Goal: Transaction & Acquisition: Purchase product/service

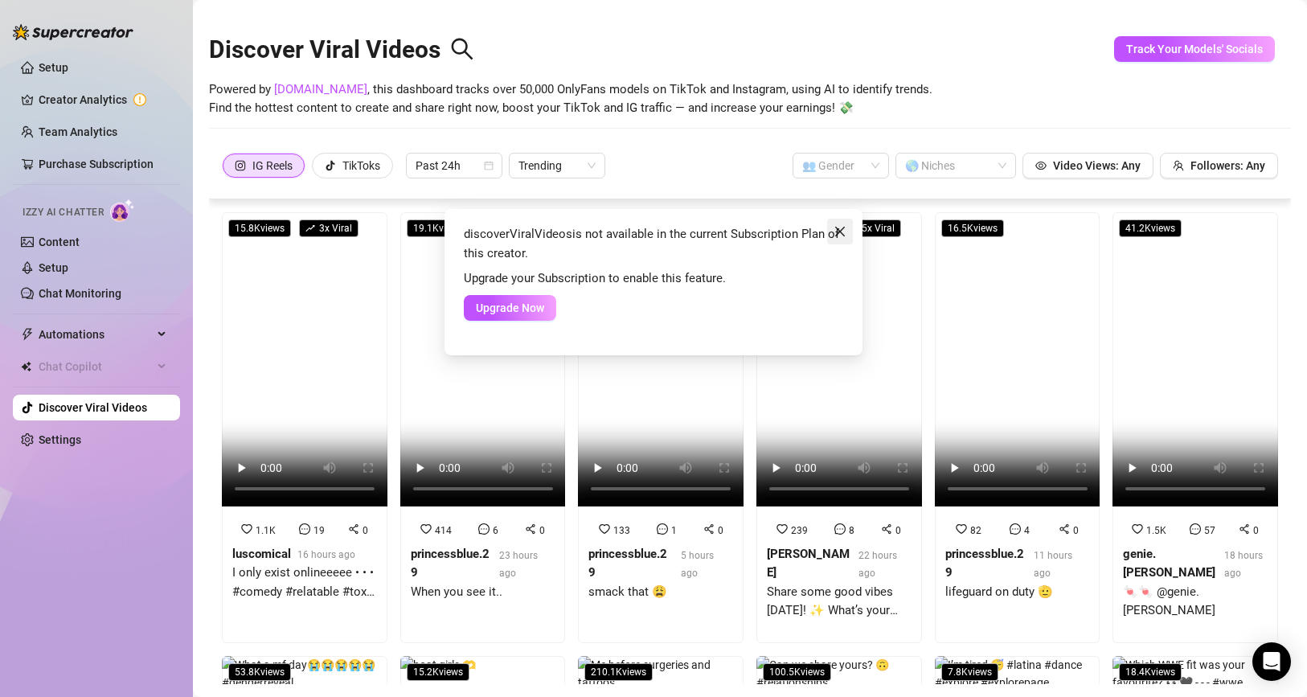
click at [847, 233] on span "Close" at bounding box center [840, 231] width 26 height 13
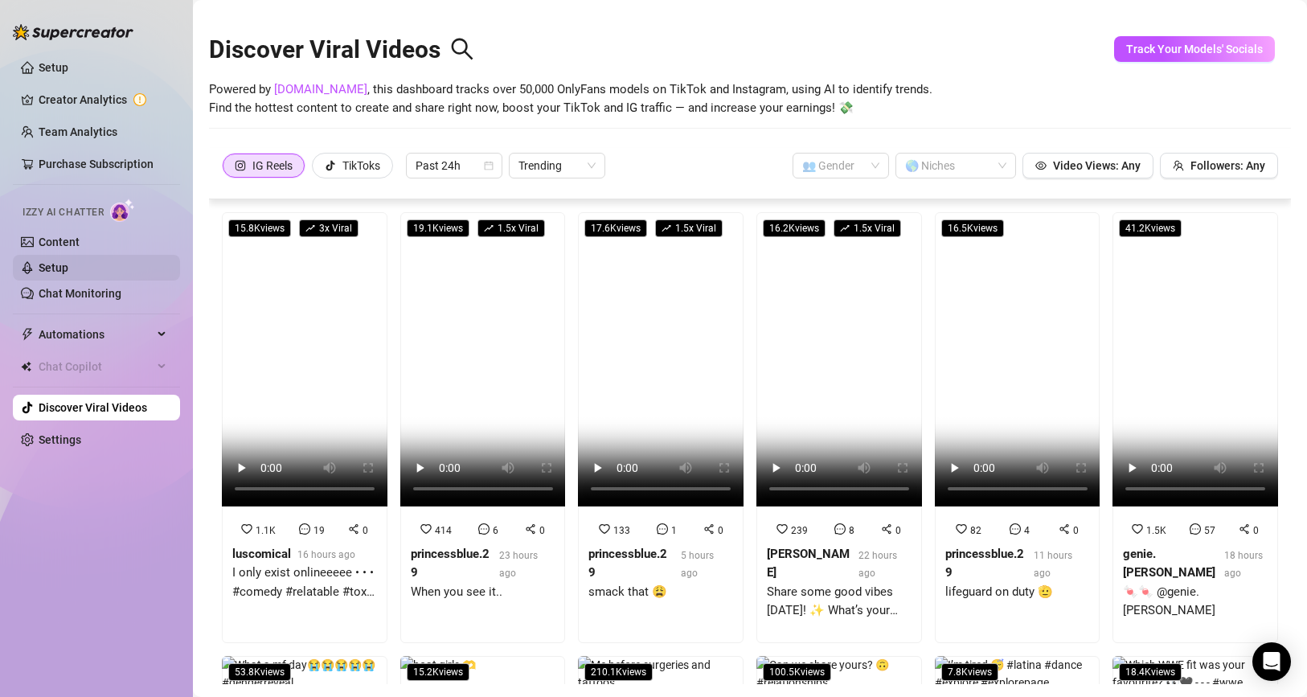
click at [68, 273] on link "Setup" at bounding box center [54, 267] width 30 height 13
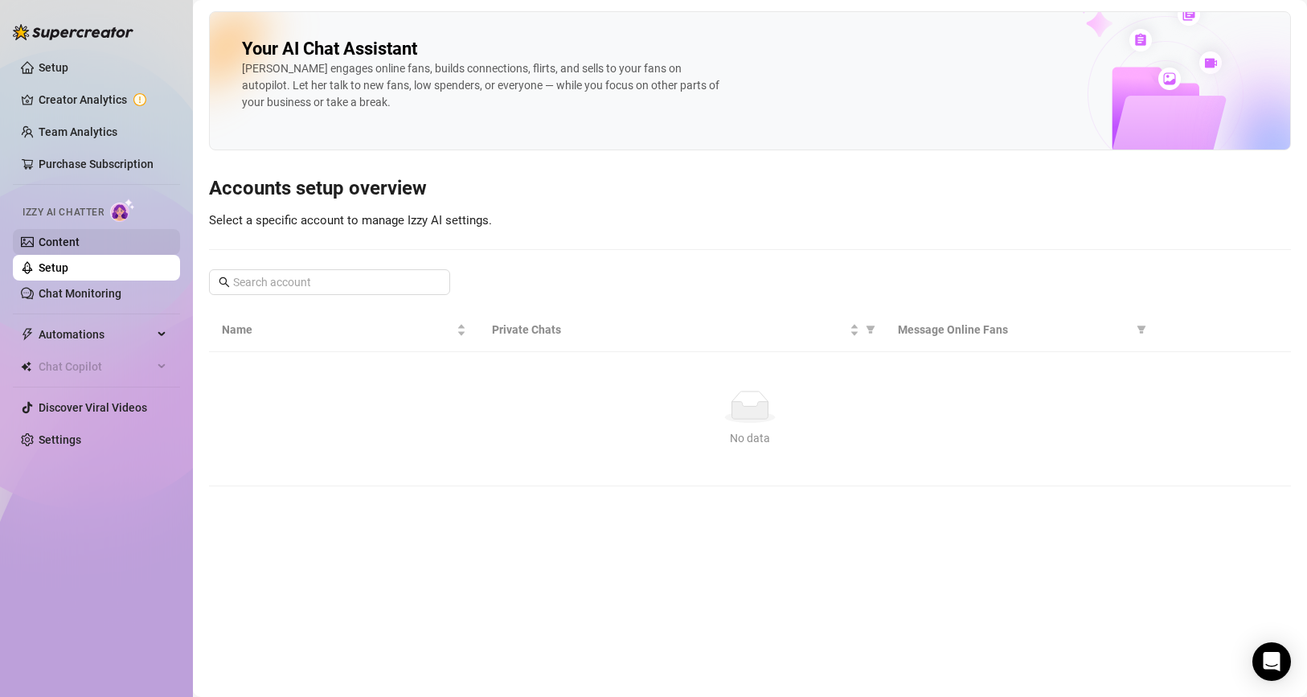
click at [80, 242] on link "Content" at bounding box center [59, 241] width 41 height 13
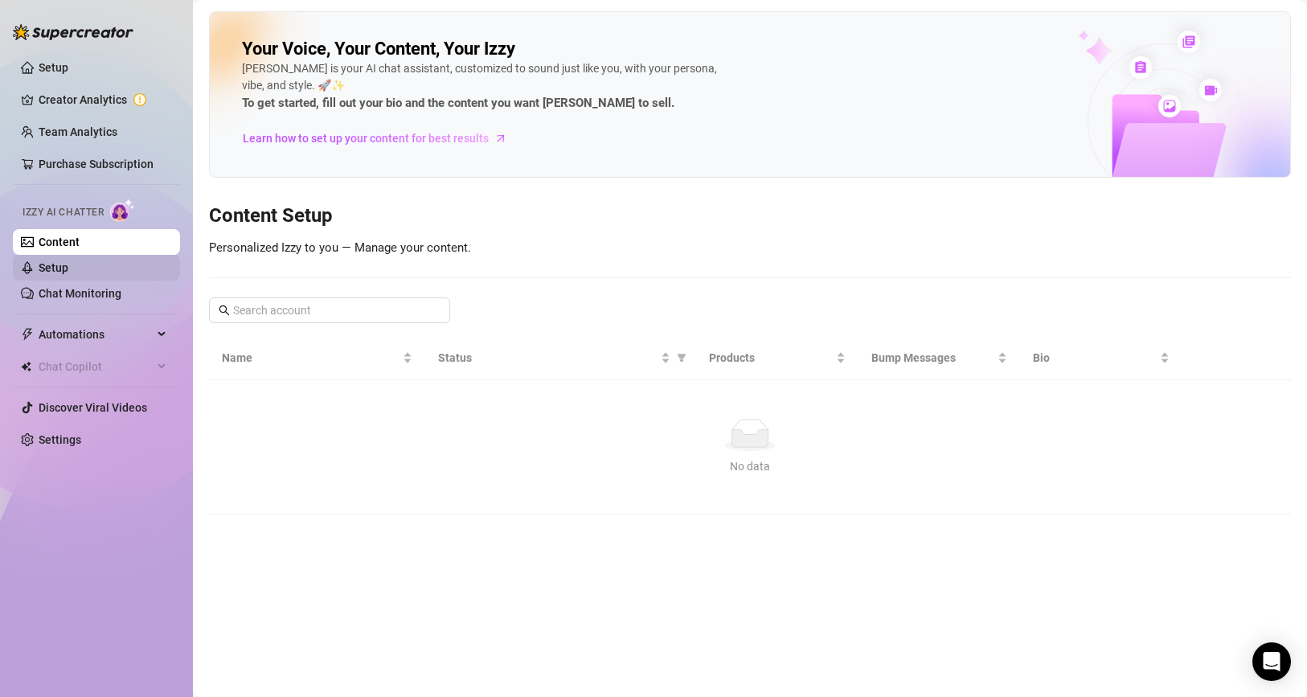
click at [68, 274] on link "Setup" at bounding box center [54, 267] width 30 height 13
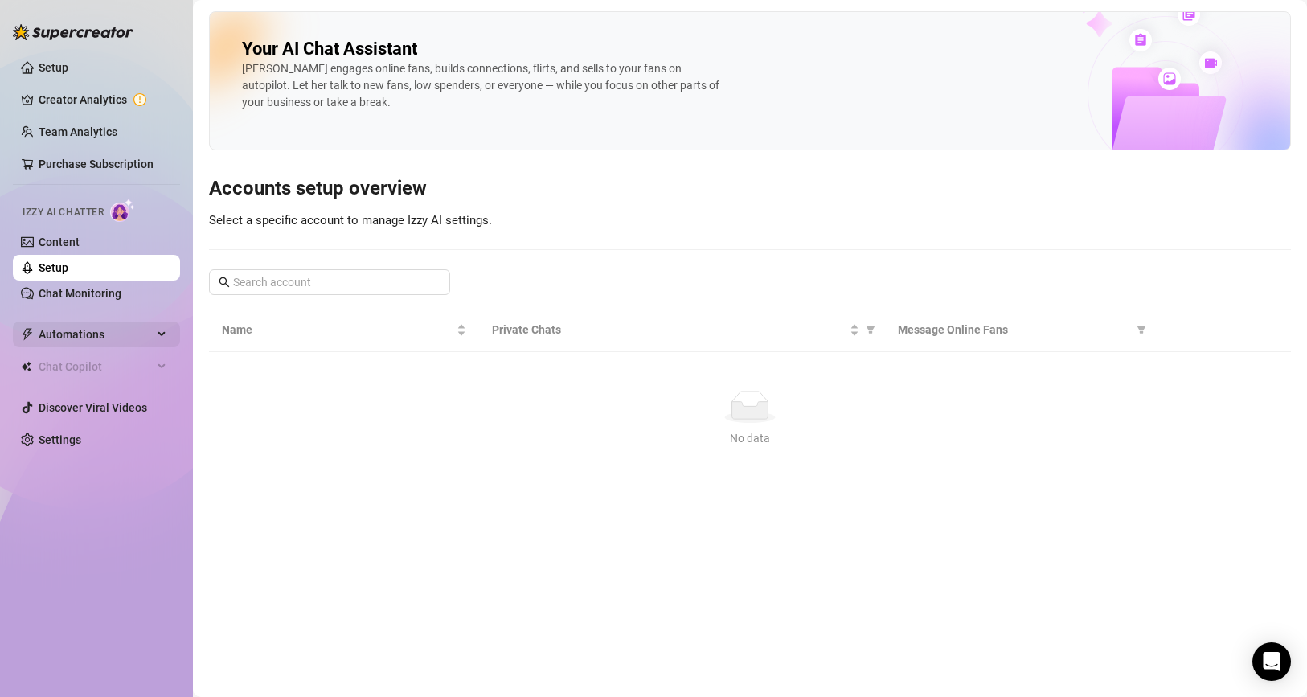
click at [85, 329] on span "Automations" at bounding box center [96, 334] width 114 height 26
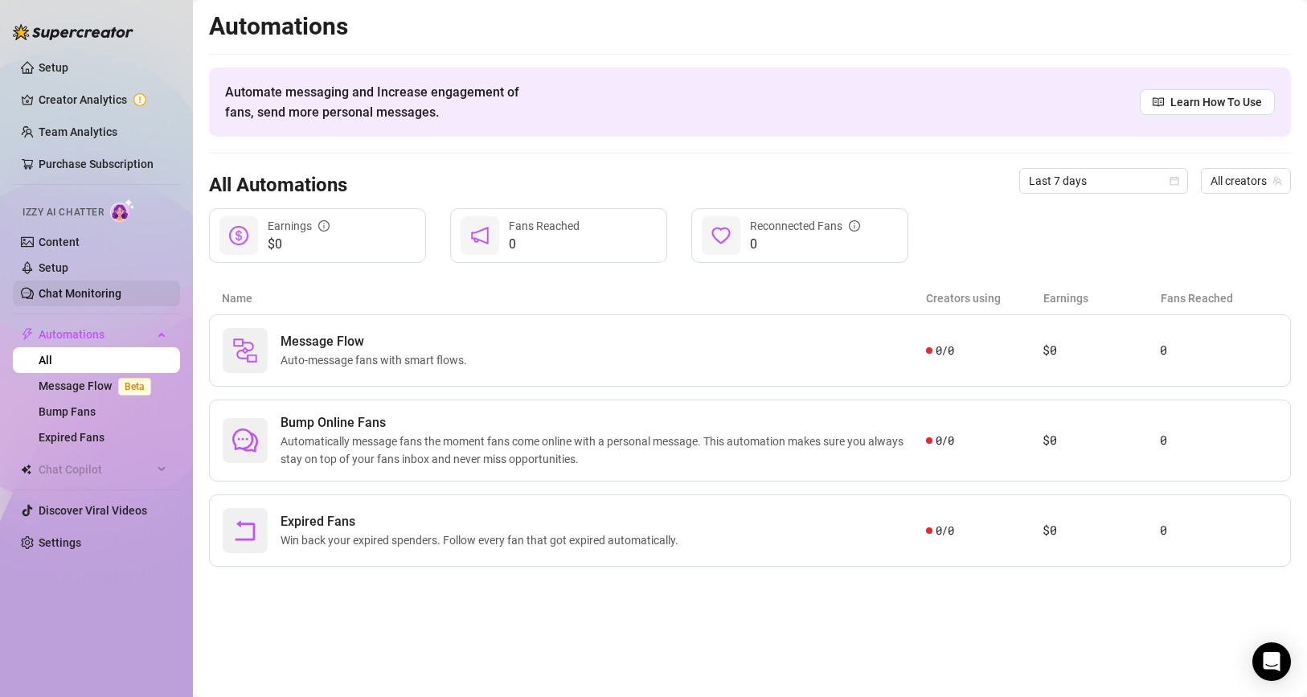
click at [86, 291] on link "Chat Monitoring" at bounding box center [80, 293] width 83 height 13
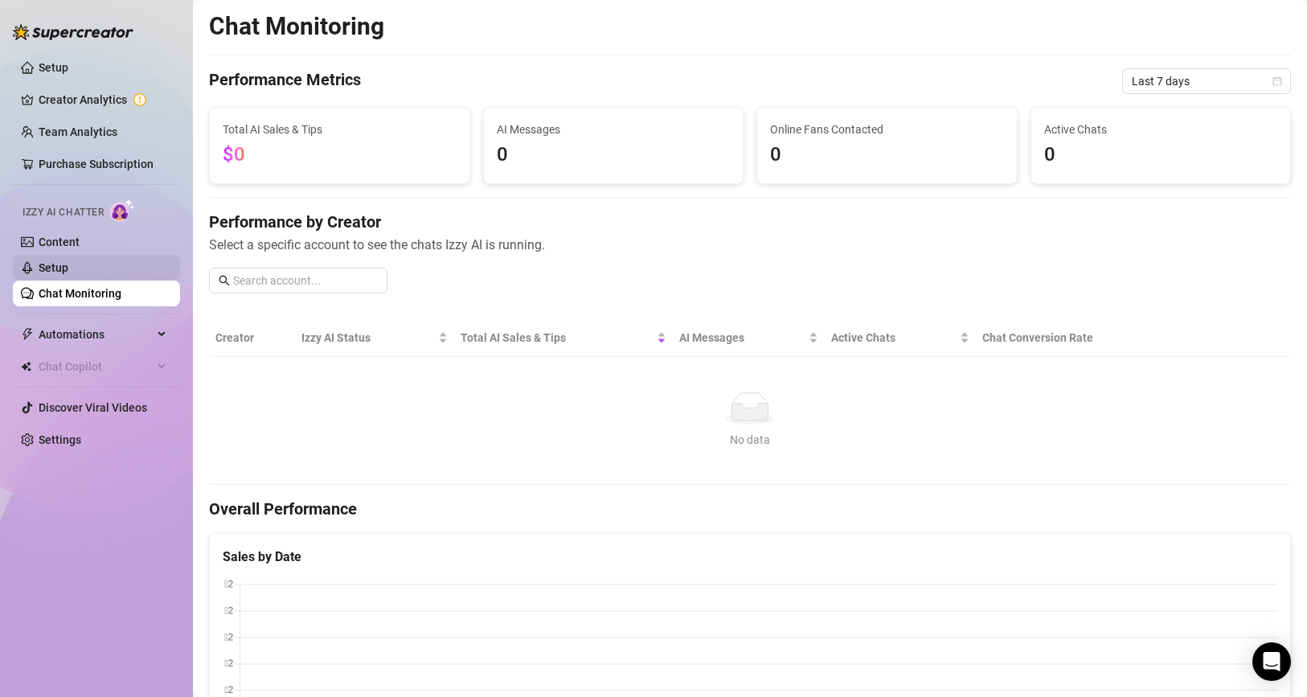
click at [68, 271] on link "Setup" at bounding box center [54, 267] width 30 height 13
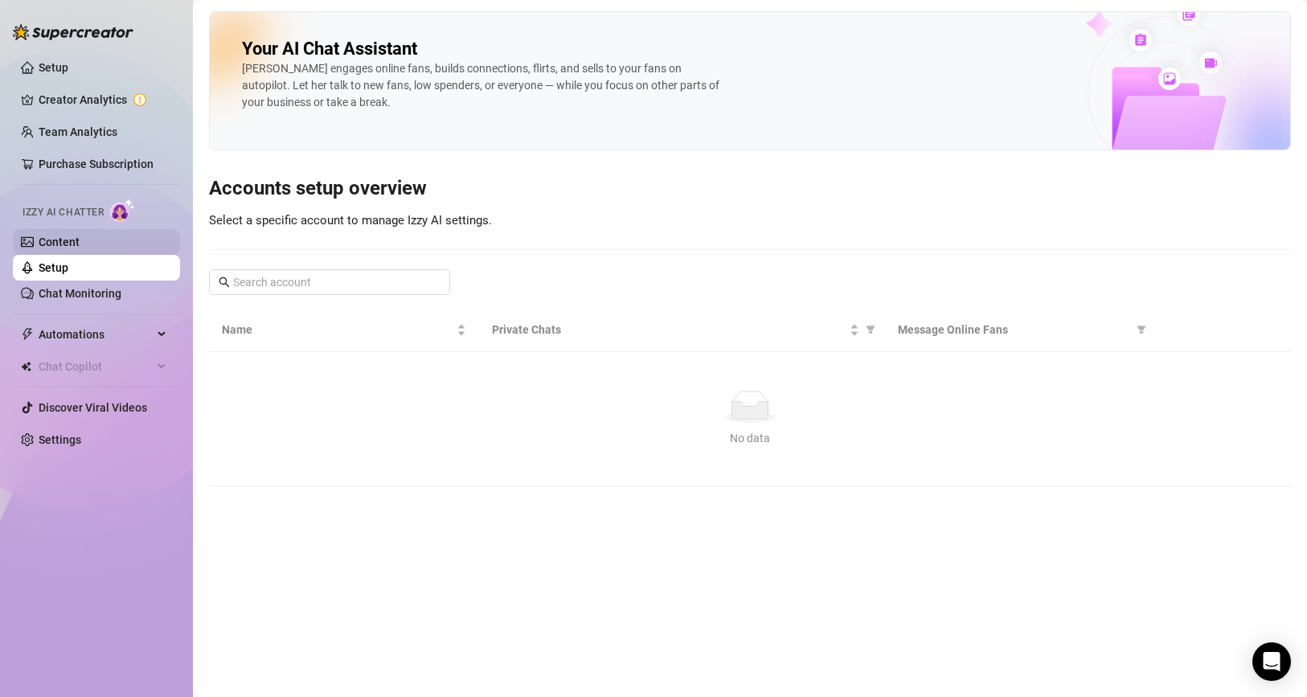
click at [72, 243] on link "Content" at bounding box center [59, 241] width 41 height 13
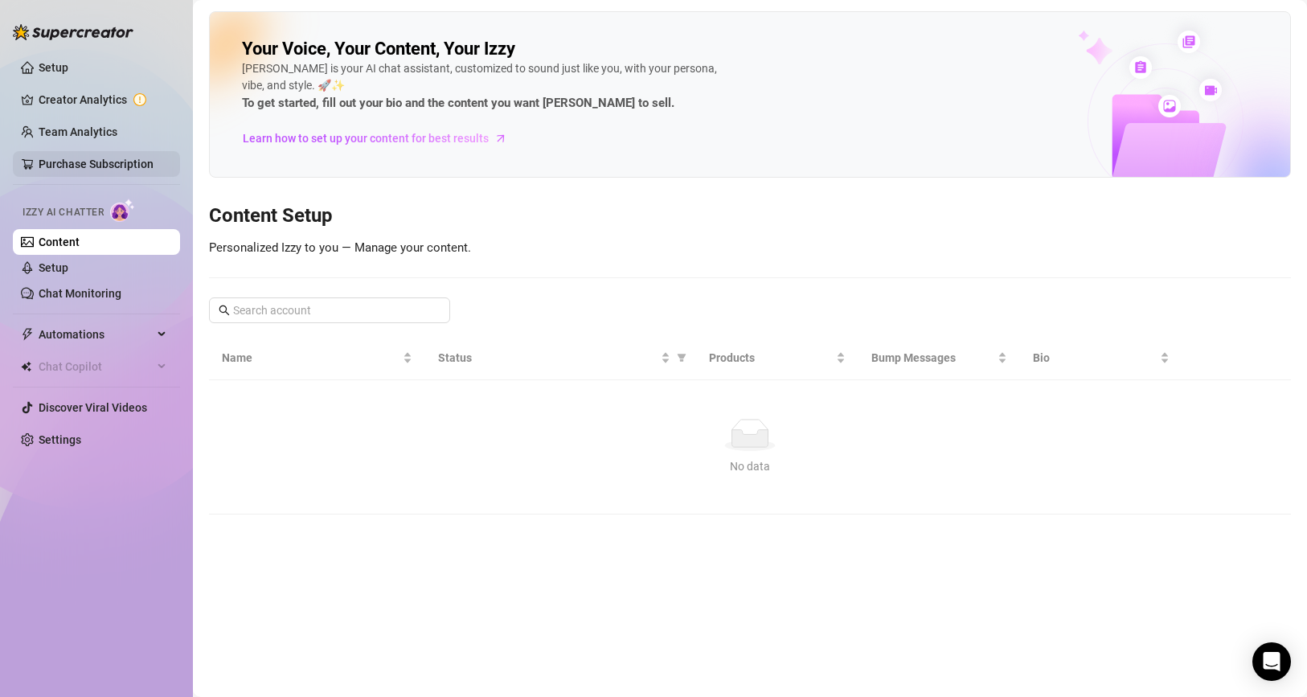
click at [79, 162] on link "Purchase Subscription" at bounding box center [96, 164] width 115 height 13
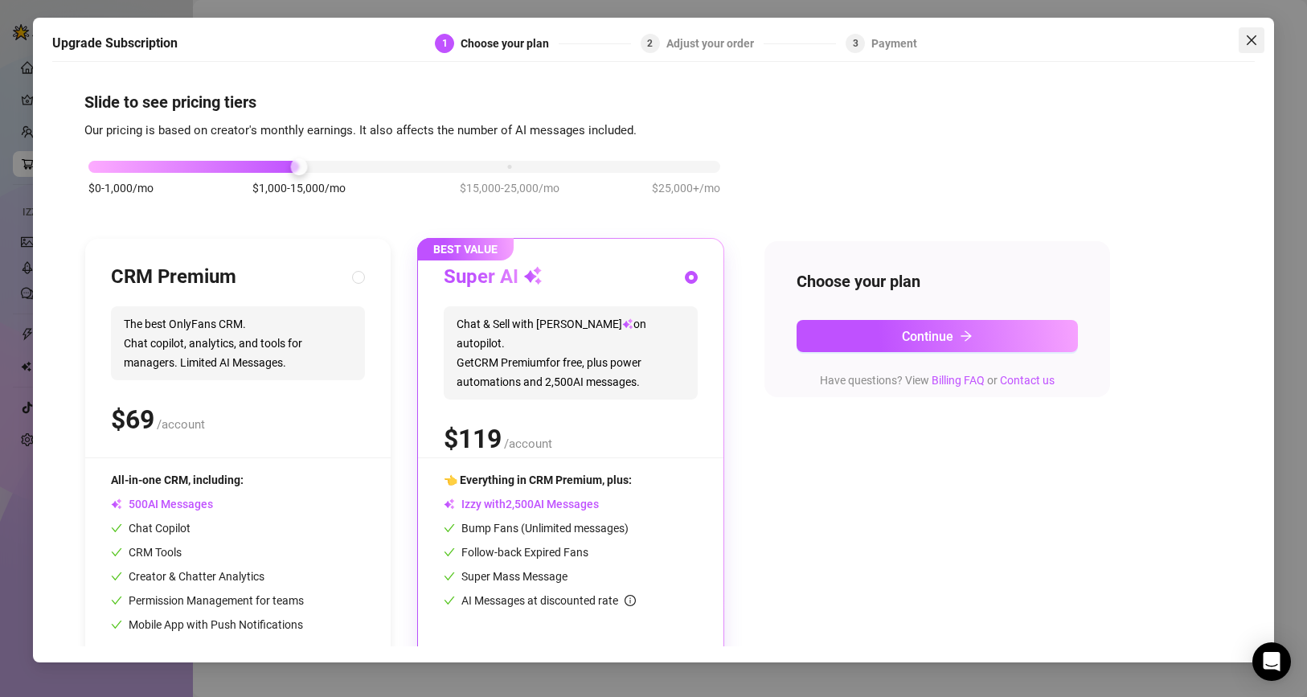
click at [1247, 34] on icon "close" at bounding box center [1251, 40] width 13 height 13
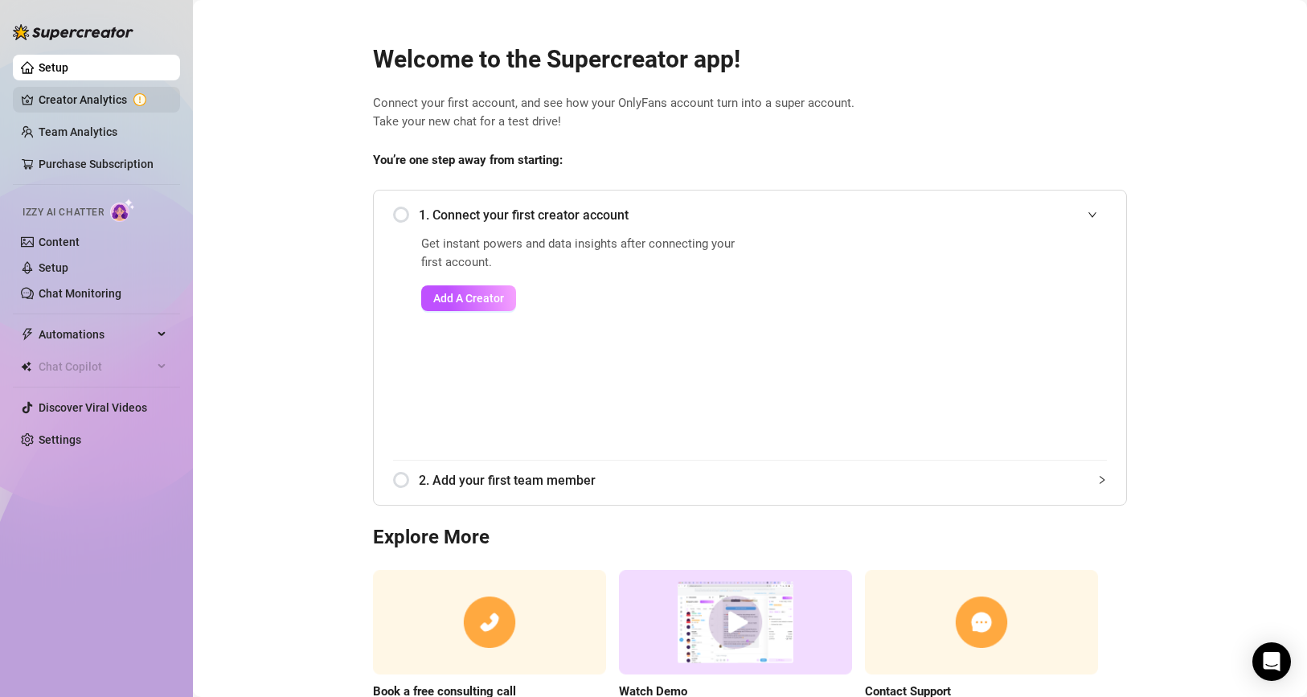
click at [89, 98] on link "Creator Analytics" at bounding box center [103, 100] width 129 height 26
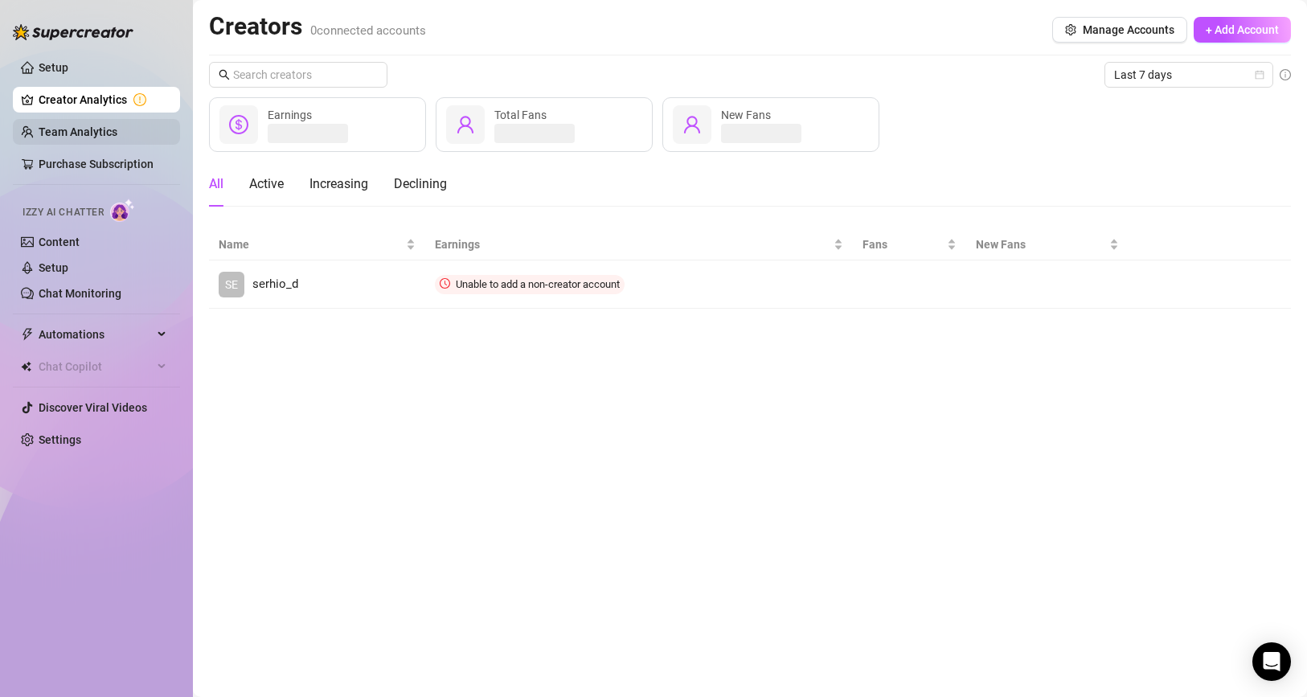
click at [85, 138] on link "Team Analytics" at bounding box center [78, 131] width 79 height 13
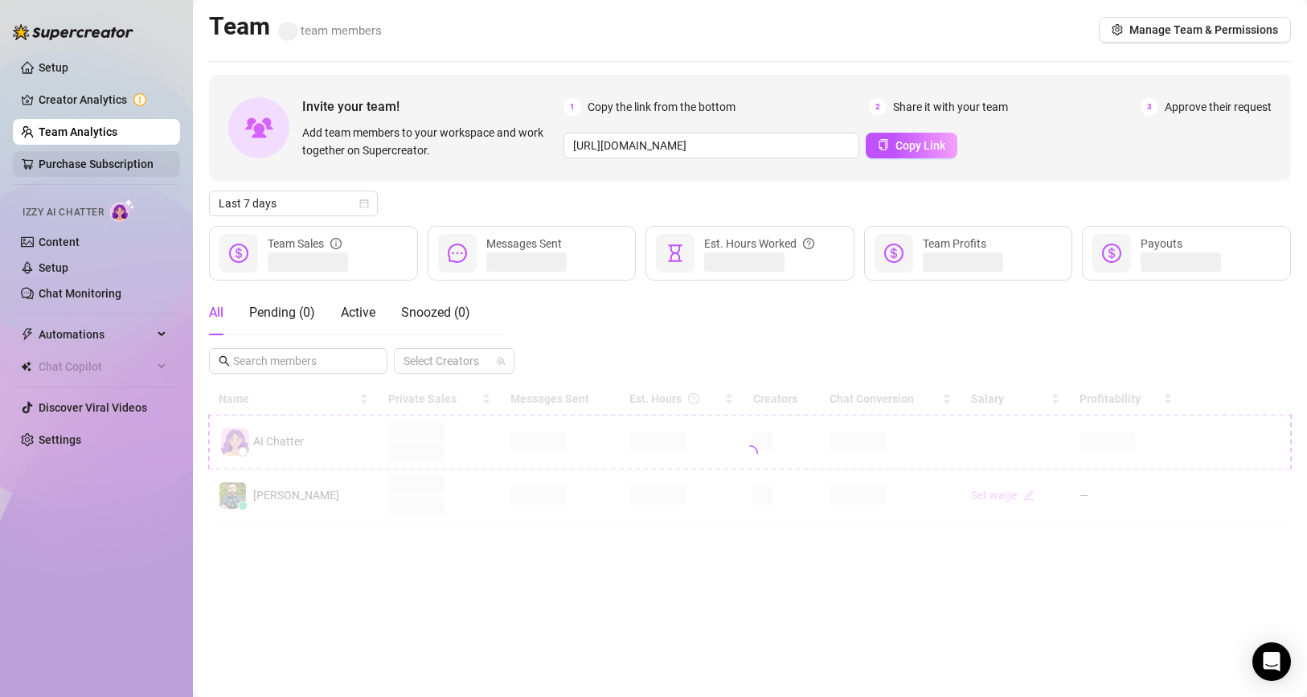
click at [87, 158] on link "Purchase Subscription" at bounding box center [96, 164] width 115 height 13
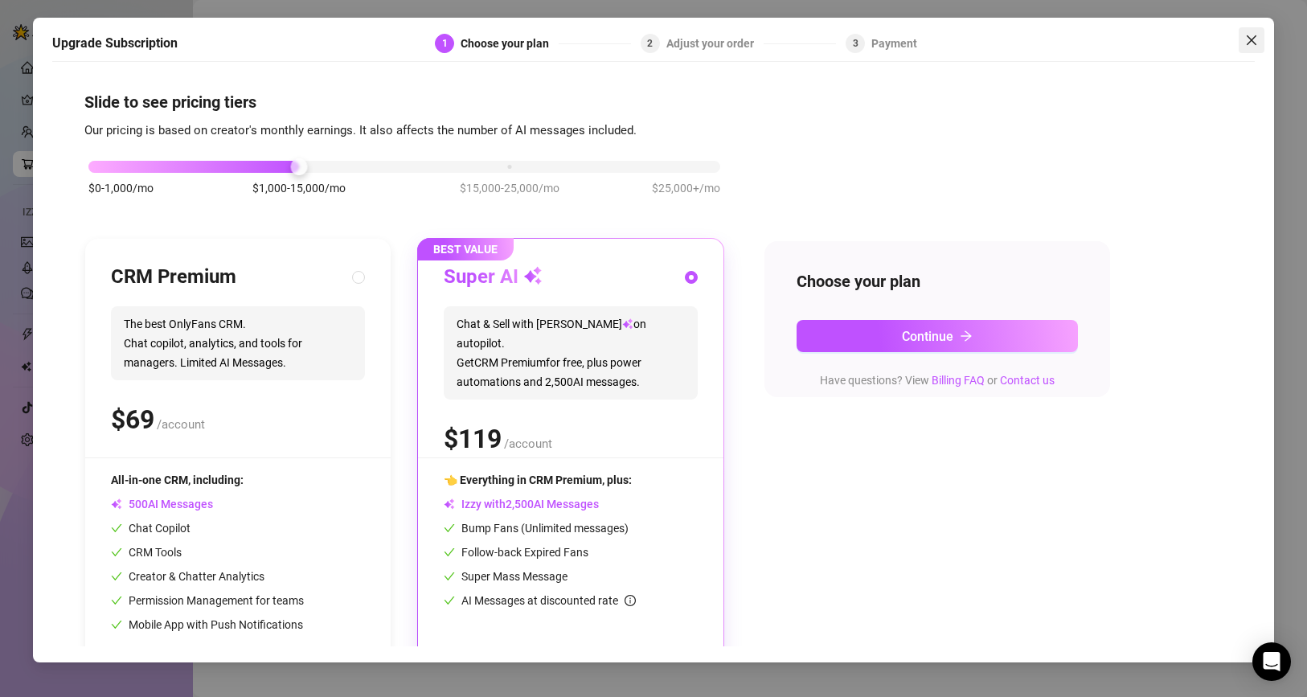
click at [1253, 38] on icon "close" at bounding box center [1252, 40] width 10 height 10
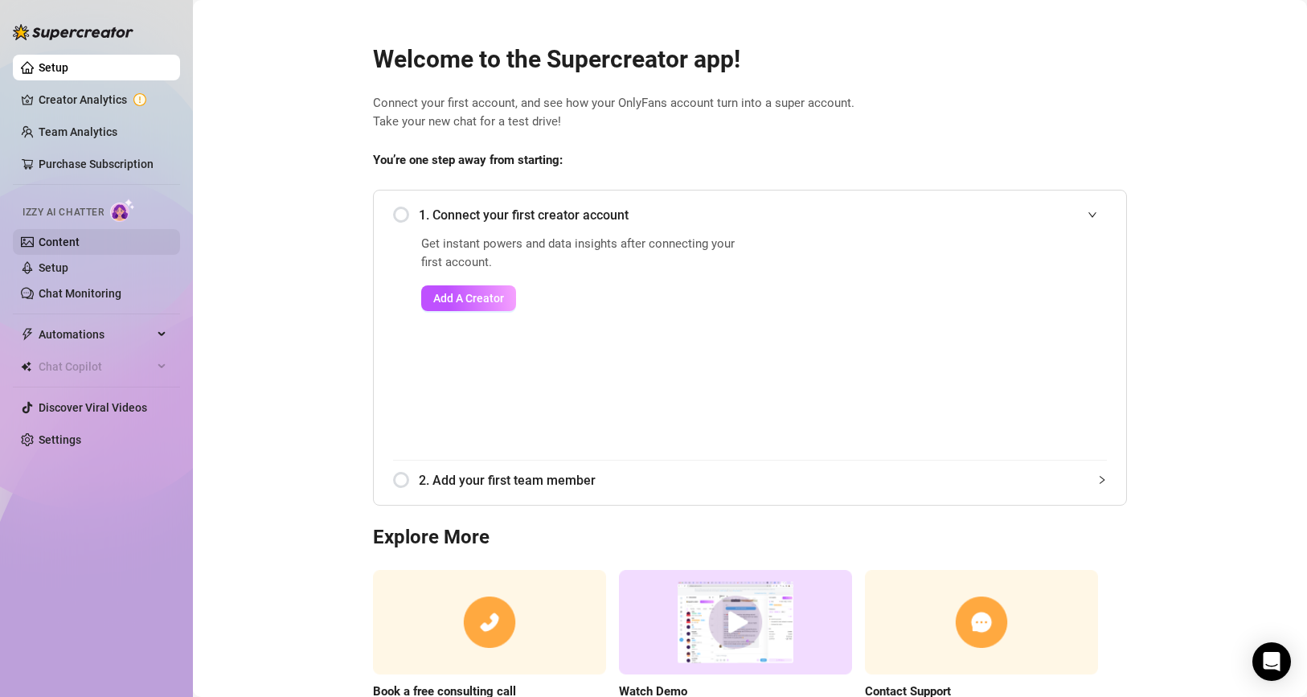
click at [43, 248] on link "Content" at bounding box center [59, 241] width 41 height 13
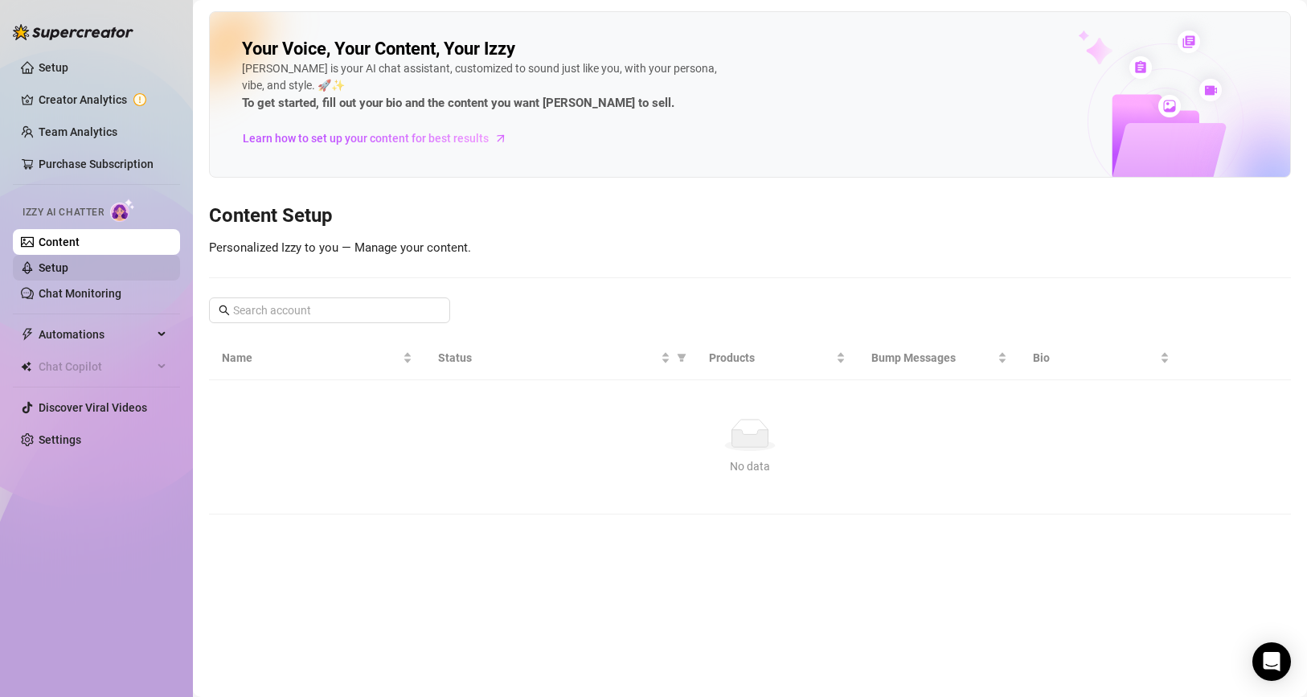
click at [57, 274] on link "Setup" at bounding box center [54, 267] width 30 height 13
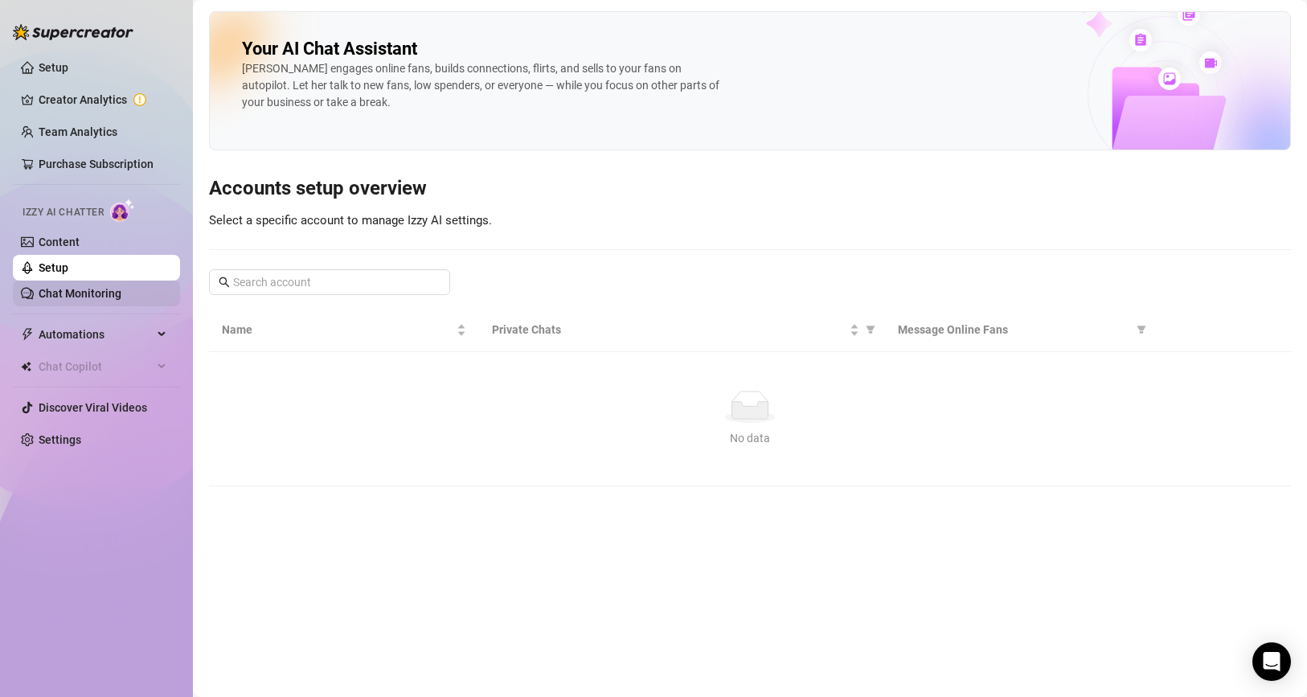
click at [83, 297] on link "Chat Monitoring" at bounding box center [80, 293] width 83 height 13
